Goal: Task Accomplishment & Management: Manage account settings

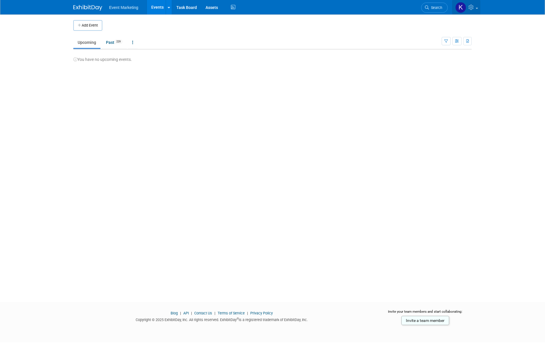
click at [475, 6] on icon at bounding box center [471, 7] width 7 height 5
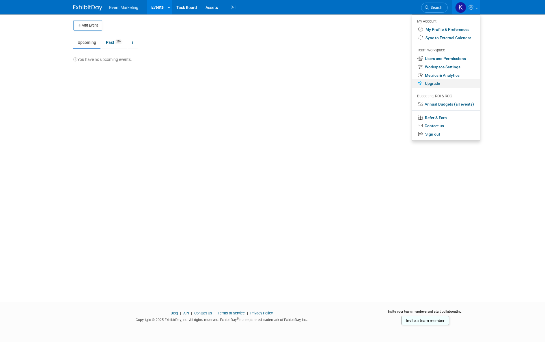
click at [439, 83] on link "Upgrade" at bounding box center [446, 83] width 68 height 8
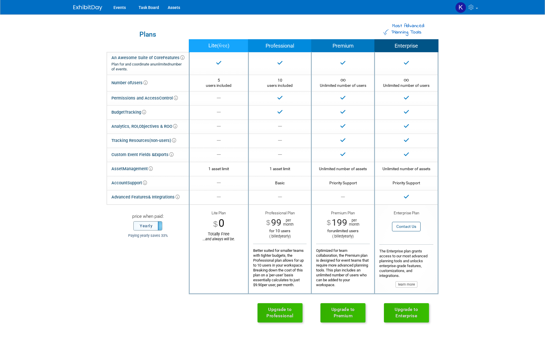
click at [143, 227] on label "Yearly" at bounding box center [148, 226] width 28 height 9
click at [272, 316] on link "Upgrade to Professional" at bounding box center [279, 312] width 45 height 19
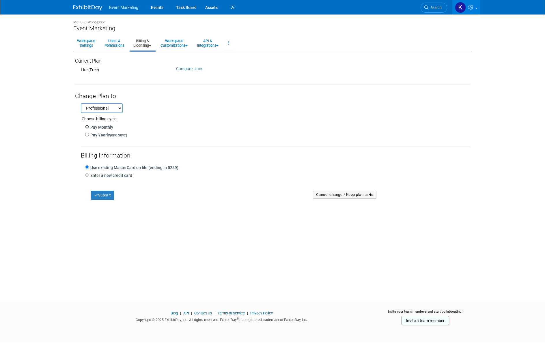
click at [87, 126] on input "Pay Monthly" at bounding box center [87, 127] width 4 height 4
radio input "true"
click at [87, 174] on input "Enter a new credit card" at bounding box center [87, 175] width 4 height 4
radio input "true"
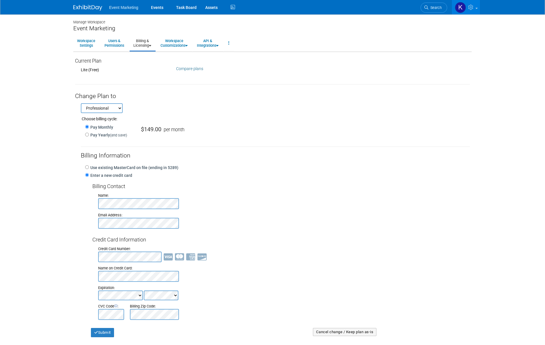
click at [282, 255] on div at bounding box center [284, 257] width 372 height 11
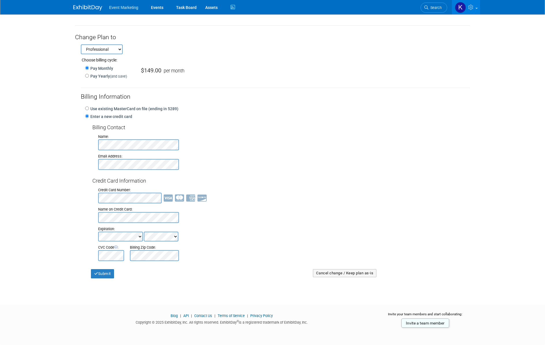
scroll to position [59, 0]
click at [107, 274] on button "Submit" at bounding box center [102, 273] width 23 height 9
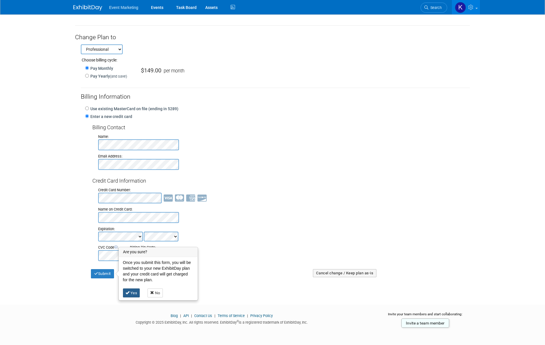
click at [133, 293] on link "Yes" at bounding box center [131, 293] width 17 height 9
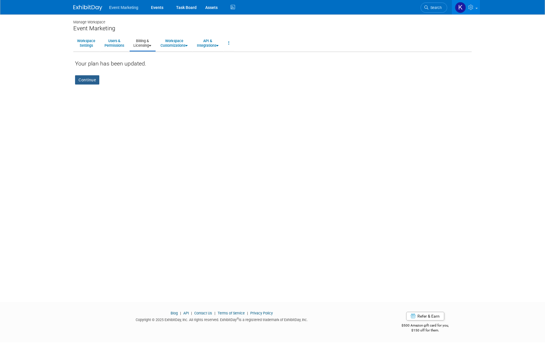
click at [90, 78] on link "Continue" at bounding box center [87, 79] width 24 height 9
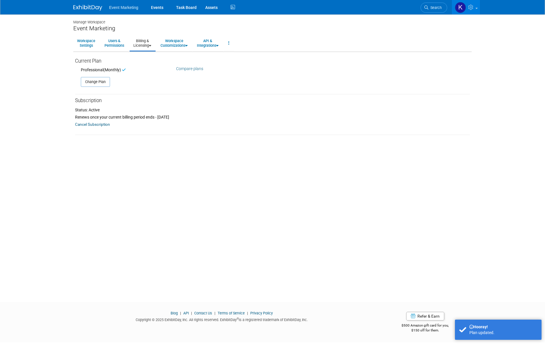
click at [203, 113] on div "Status: Active Renews once your current billing period ends - [DATE] Cancel Sub…" at bounding box center [273, 115] width 404 height 23
click at [114, 110] on div "Status: Active" at bounding box center [272, 110] width 395 height 6
click at [87, 8] on img at bounding box center [87, 8] width 29 height 6
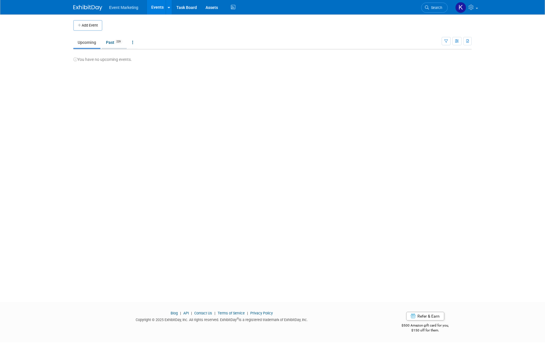
click at [107, 45] on link "Past 229" at bounding box center [114, 42] width 25 height 11
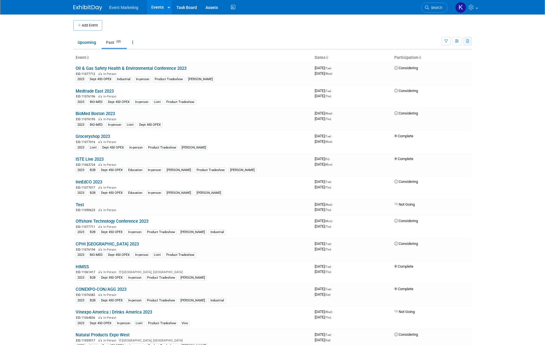
click at [470, 41] on button "button" at bounding box center [467, 41] width 8 height 8
click at [458, 61] on span "(229 Events)" at bounding box center [449, 60] width 20 height 4
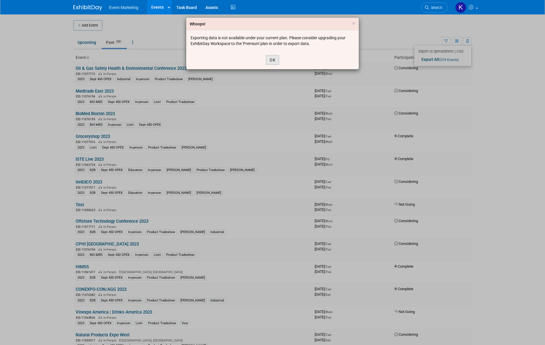
click at [274, 59] on button "OK" at bounding box center [272, 60] width 13 height 10
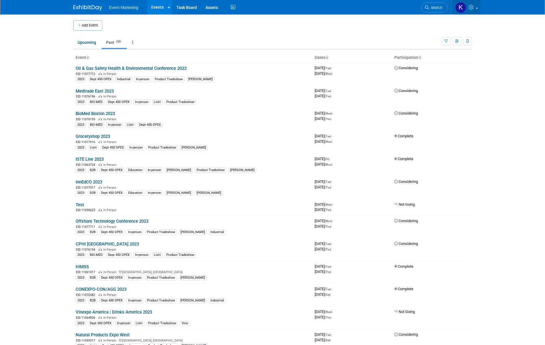
click at [476, 8] on span at bounding box center [477, 8] width 2 height 1
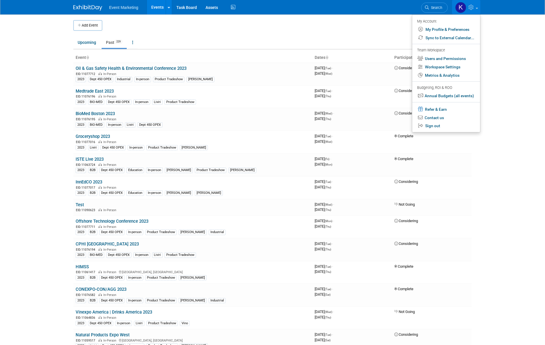
click at [95, 9] on img at bounding box center [87, 8] width 29 height 6
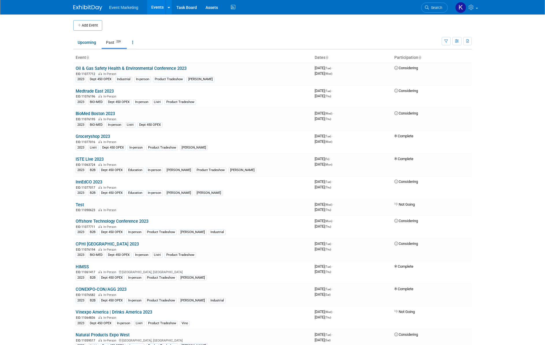
click at [129, 9] on span "Event Marketing" at bounding box center [123, 7] width 29 height 5
click at [157, 9] on link "Events" at bounding box center [157, 7] width 21 height 14
click at [462, 7] on img at bounding box center [460, 7] width 11 height 11
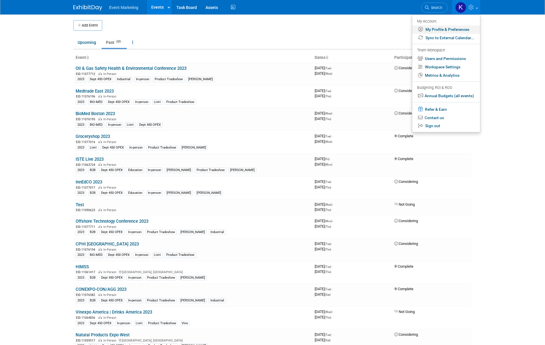
click at [452, 30] on link "My Profile & Preferences" at bounding box center [446, 29] width 68 height 8
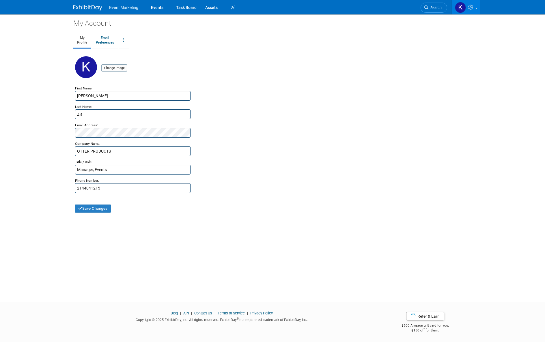
click at [476, 5] on link at bounding box center [466, 7] width 28 height 14
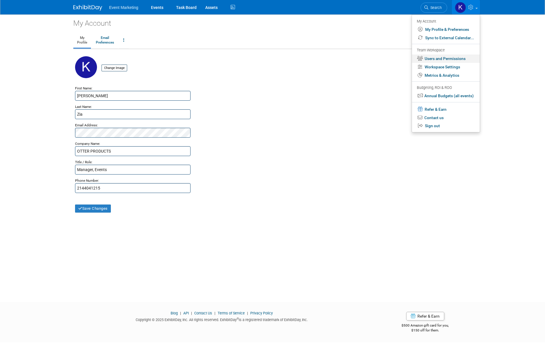
click at [445, 58] on link "Users and Permissions" at bounding box center [446, 59] width 68 height 8
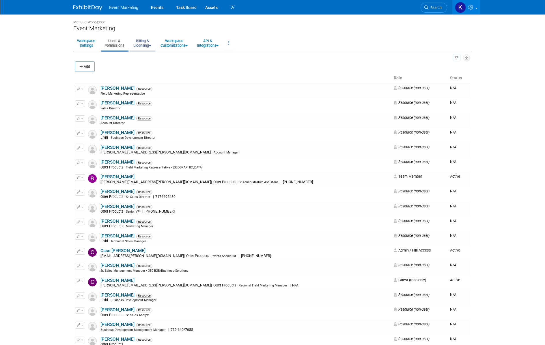
click at [141, 39] on link "Billing & Licensing" at bounding box center [142, 43] width 25 height 14
click at [150, 58] on link "Manage Plan / Subscription" at bounding box center [156, 56] width 52 height 9
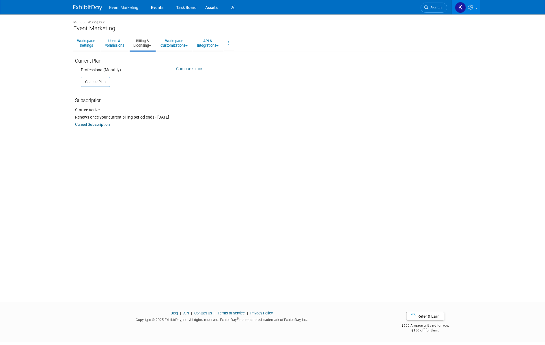
click at [185, 70] on link "Compare plans" at bounding box center [189, 68] width 27 height 5
click at [94, 124] on link "Cancel Subscription" at bounding box center [92, 124] width 35 height 7
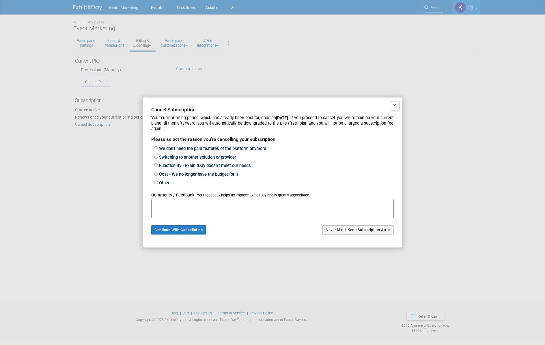
click at [394, 106] on button "X" at bounding box center [395, 106] width 10 height 9
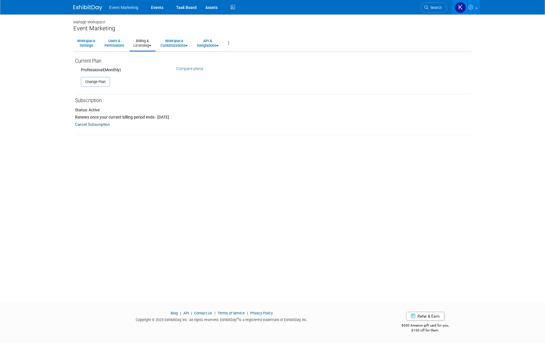
drag, startPoint x: 91, startPoint y: 194, endPoint x: 49, endPoint y: 85, distance: 116.9
click at [91, 194] on div "Manage Workspace Event Marketing Workspace Settings Users & Permissions Billing…" at bounding box center [272, 152] width 407 height 277
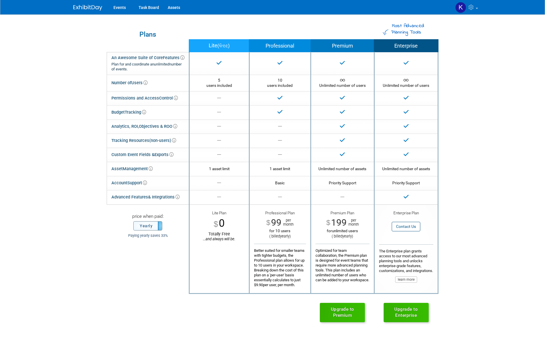
click at [149, 226] on label "Yearly" at bounding box center [148, 226] width 28 height 9
click at [328, 322] on link "Upgrade to Premium" at bounding box center [342, 312] width 45 height 19
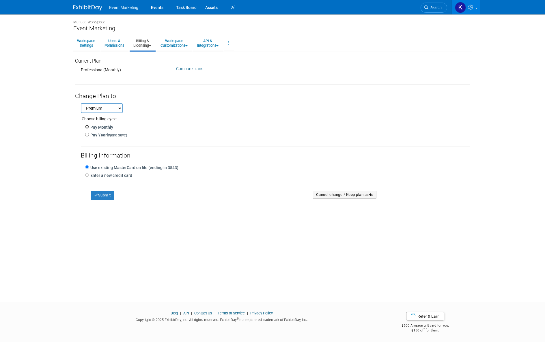
click at [88, 126] on input "Pay Monthly" at bounding box center [87, 127] width 4 height 4
radio input "true"
click at [103, 195] on button "Submit" at bounding box center [102, 195] width 23 height 9
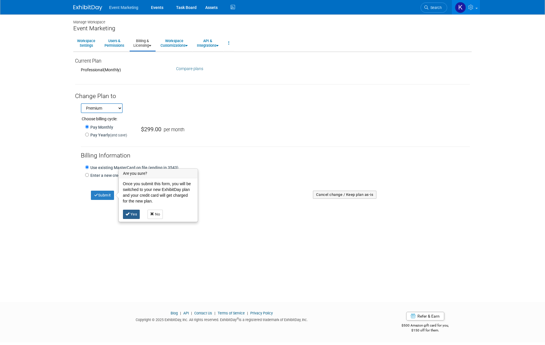
click at [132, 216] on link "Yes" at bounding box center [131, 214] width 17 height 9
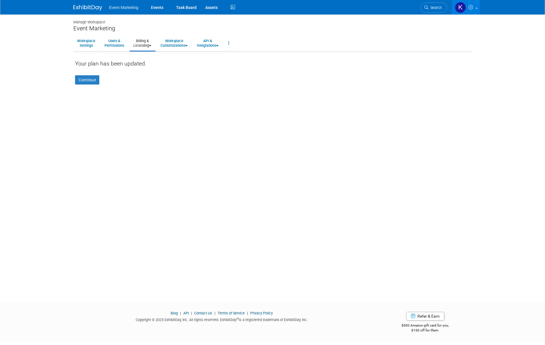
click at [84, 8] on img at bounding box center [87, 8] width 29 height 6
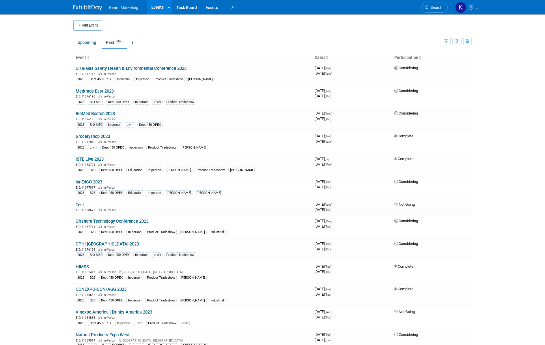
drag, startPoint x: 43, startPoint y: 55, endPoint x: 53, endPoint y: 55, distance: 10.4
click at [43, 55] on body "Event Marketing Events Add Event Bulk Upload Events Shareable Event Boards Rece…" at bounding box center [272, 172] width 545 height 345
click at [466, 41] on button "button" at bounding box center [467, 41] width 8 height 8
click at [453, 59] on span "(229 Events)" at bounding box center [449, 60] width 20 height 4
click at [467, 43] on button "button" at bounding box center [467, 41] width 8 height 8
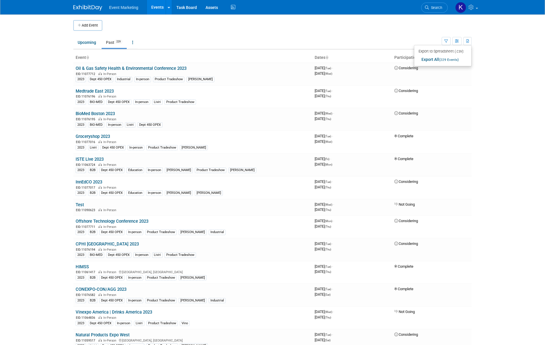
click at [522, 56] on body "Event Marketing Events Add Event Bulk Upload Events Shareable Event Boards Rece…" at bounding box center [272, 172] width 545 height 345
click at [474, 8] on icon at bounding box center [471, 7] width 7 height 5
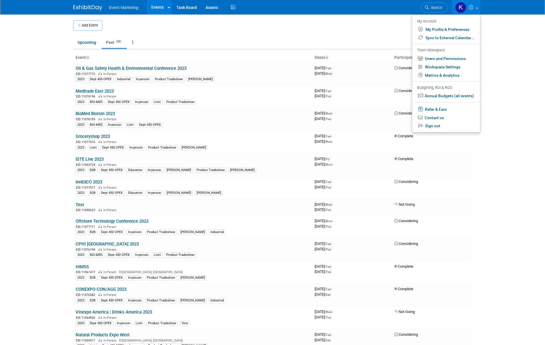
click at [488, 79] on body "Event Marketing Events Add Event Bulk Upload Events Shareable Event Boards Rece…" at bounding box center [272, 172] width 545 height 345
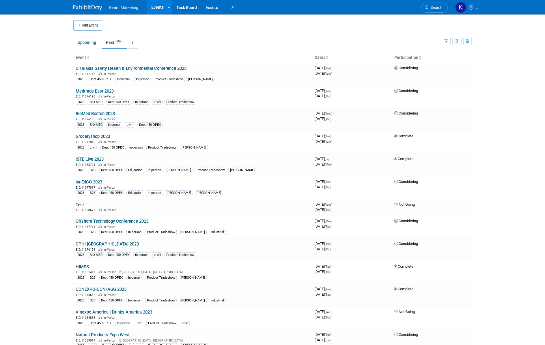
click at [134, 43] on link at bounding box center [133, 42] width 10 height 11
click at [253, 32] on td "Upcoming Past 229 All Events 229 Past and Upcoming Grouped Annually Events grou…" at bounding box center [257, 40] width 368 height 19
click at [168, 8] on icon at bounding box center [169, 8] width 2 height 4
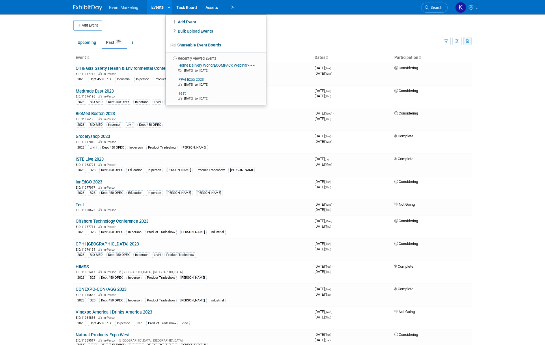
click at [468, 41] on icon "button" at bounding box center [467, 42] width 3 height 4
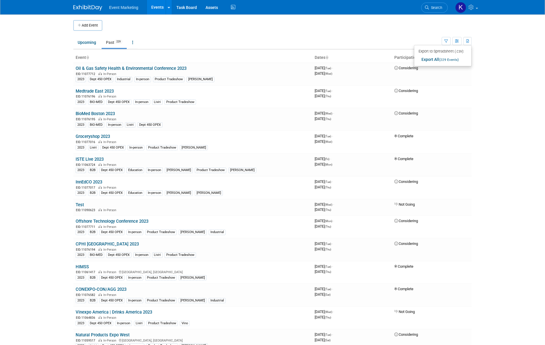
drag, startPoint x: 260, startPoint y: 20, endPoint x: 254, endPoint y: 17, distance: 6.8
click at [257, 18] on div "Add Event" at bounding box center [272, 22] width 398 height 16
click at [169, 11] on link at bounding box center [169, 7] width 6 height 14
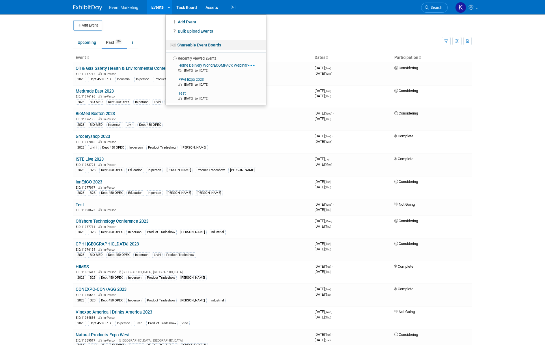
click at [186, 49] on link "Shareable Event Boards" at bounding box center [216, 45] width 100 height 10
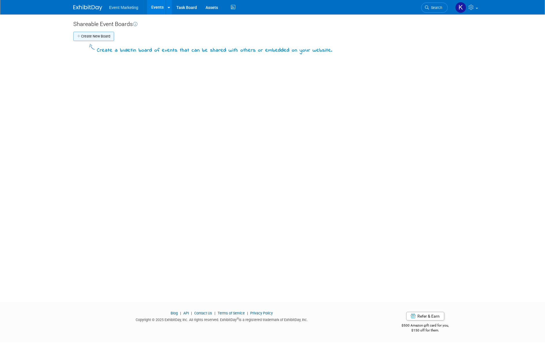
click at [87, 38] on button "Create New Board" at bounding box center [93, 36] width 41 height 9
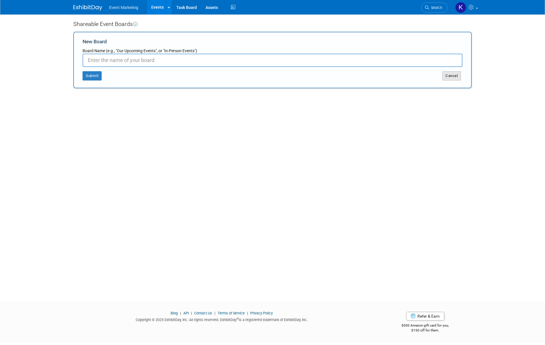
click at [451, 75] on button "Cancel" at bounding box center [451, 75] width 19 height 9
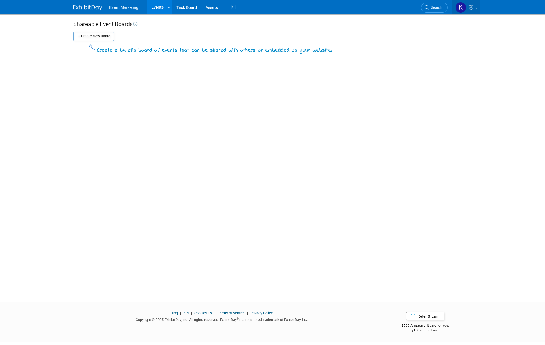
click at [477, 8] on span at bounding box center [477, 8] width 2 height 1
